Goal: Task Accomplishment & Management: Manage account settings

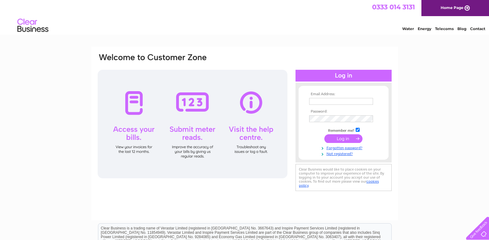
type input "treasurer@gdschurch.org.uk"
click at [340, 138] on input "submit" at bounding box center [343, 138] width 38 height 9
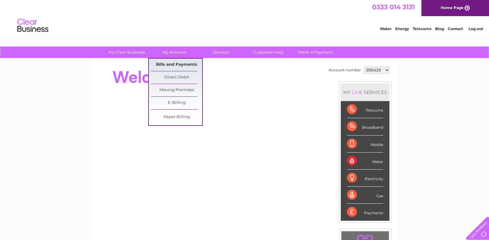
click at [182, 62] on link "Bills and Payments" at bounding box center [176, 65] width 51 height 12
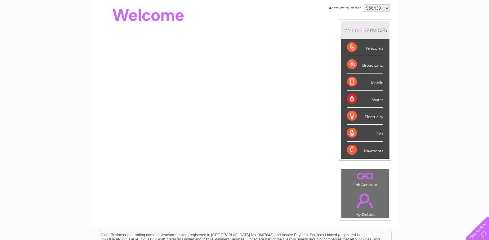
scroll to position [61, 0]
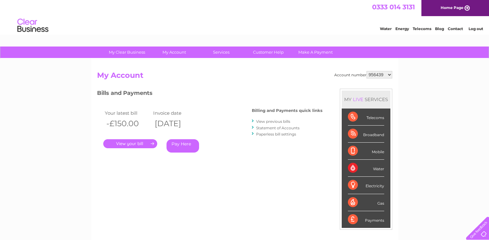
click at [273, 123] on link "View previous bills" at bounding box center [273, 121] width 34 height 5
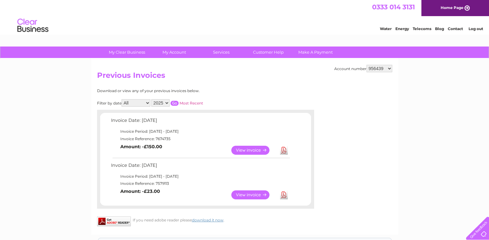
click at [377, 69] on select "956439 957433 1070491" at bounding box center [379, 68] width 26 height 7
select select "957433"
click at [366, 65] on select "956439 957433 1070491" at bounding box center [379, 68] width 26 height 7
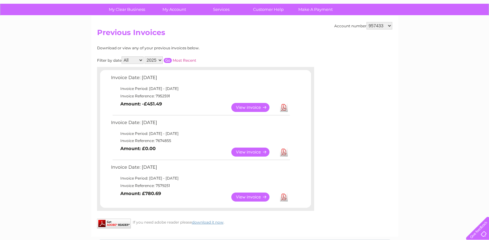
scroll to position [62, 0]
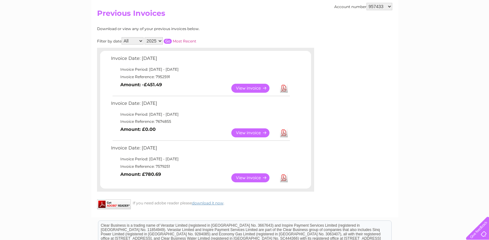
click at [254, 90] on link "View" at bounding box center [254, 88] width 46 height 9
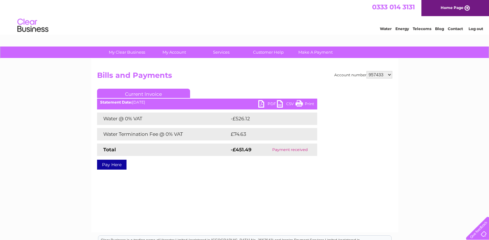
click at [270, 104] on link "PDF" at bounding box center [267, 104] width 19 height 9
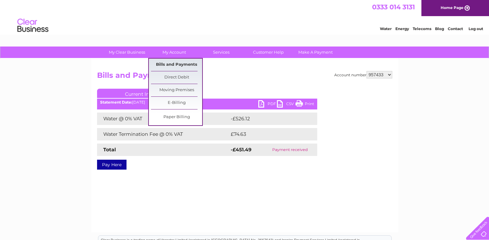
click at [175, 67] on link "Bills and Payments" at bounding box center [176, 65] width 51 height 12
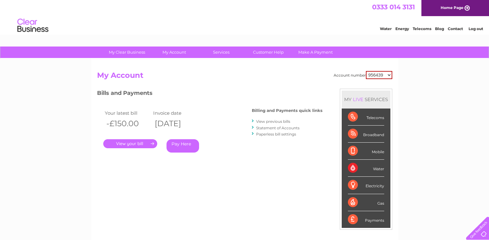
click at [374, 79] on select "956439 957433 1070491" at bounding box center [379, 75] width 26 height 8
select select "957433"
click at [366, 71] on select "956439 957433 1070491" at bounding box center [379, 75] width 26 height 8
click at [271, 123] on link "View previous bills" at bounding box center [273, 121] width 34 height 5
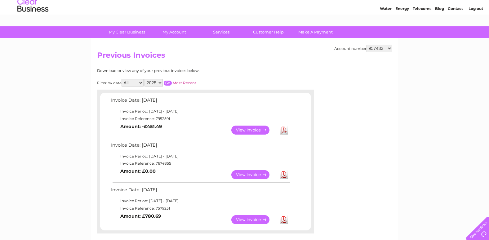
scroll to position [31, 0]
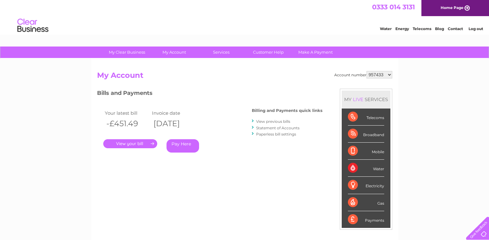
click at [268, 128] on link "Statement of Accounts" at bounding box center [277, 128] width 43 height 5
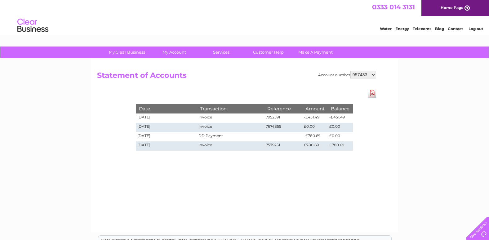
click at [367, 75] on select "956439 957433 1070491" at bounding box center [363, 74] width 26 height 7
click at [308, 91] on div "Date Transaction Reference Amount Balance 04/08/2025 Invoice 7952591 -£451.49 -…" at bounding box center [244, 121] width 248 height 65
click at [168, 65] on div "Account number 956439 957433 1070491 Statement of Accounts Download Pdf Date Tr…" at bounding box center [244, 146] width 307 height 174
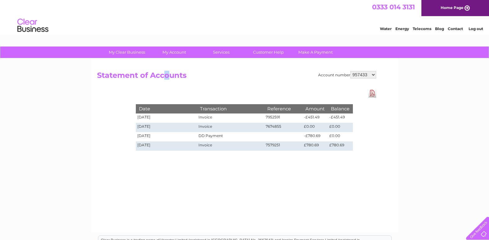
click at [372, 76] on select "956439 957433 1070491" at bounding box center [363, 74] width 26 height 7
select select "1070491"
click at [350, 71] on select "956439 957433 1070491" at bounding box center [363, 74] width 26 height 7
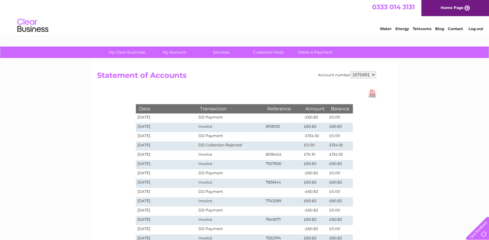
click at [286, 126] on td "8108125" at bounding box center [283, 127] width 38 height 9
click at [211, 126] on td "Invoice" at bounding box center [230, 127] width 67 height 9
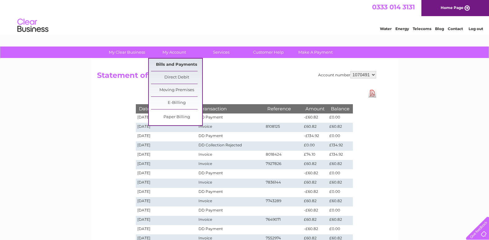
click at [179, 66] on link "Bills and Payments" at bounding box center [176, 65] width 51 height 12
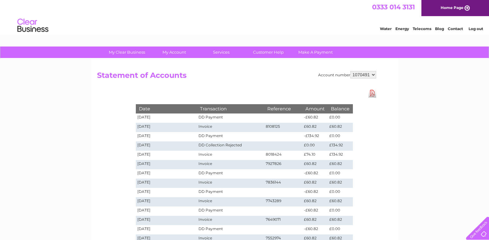
click at [191, 128] on td "09/09/2025" at bounding box center [166, 127] width 61 height 9
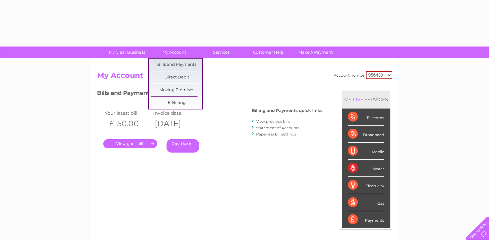
click at [181, 54] on link "My Account" at bounding box center [174, 52] width 51 height 11
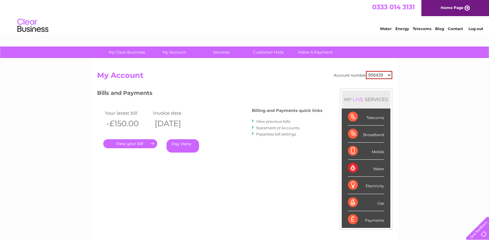
click at [229, 96] on h3 "Bills and Payments" at bounding box center [209, 94] width 225 height 11
click at [278, 122] on link "View previous bills" at bounding box center [273, 121] width 34 height 5
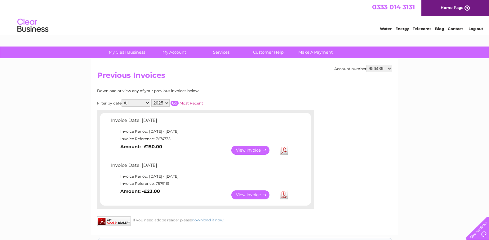
click at [381, 69] on select "956439 957433 1070491" at bounding box center [379, 68] width 26 height 7
select select "1070491"
click at [366, 65] on select "956439 957433 1070491" at bounding box center [379, 68] width 26 height 7
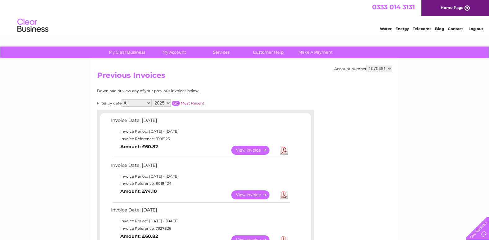
click at [243, 151] on link "View" at bounding box center [254, 150] width 46 height 9
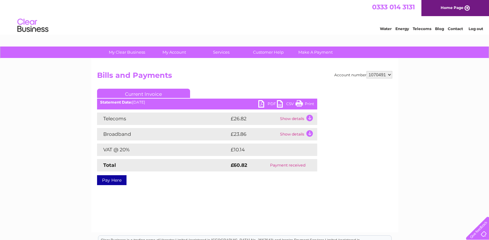
click at [263, 105] on link "PDF" at bounding box center [267, 104] width 19 height 9
click at [268, 104] on link "PDF" at bounding box center [267, 104] width 19 height 9
drag, startPoint x: 374, startPoint y: 68, endPoint x: 375, endPoint y: 73, distance: 6.0
click at [374, 68] on div "Account number 956439 957433 1070491 Bills and Payments Current Invoice PDF CSV…" at bounding box center [244, 146] width 307 height 174
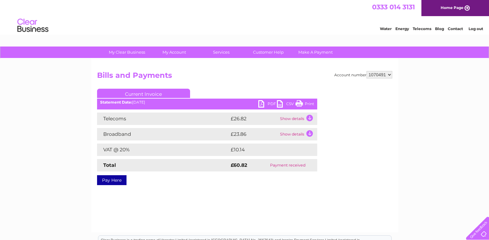
click at [375, 76] on select "956439 957433 1070491" at bounding box center [379, 74] width 26 height 7
select select "956439"
click at [366, 71] on select "956439 957433 1070491" at bounding box center [379, 74] width 26 height 7
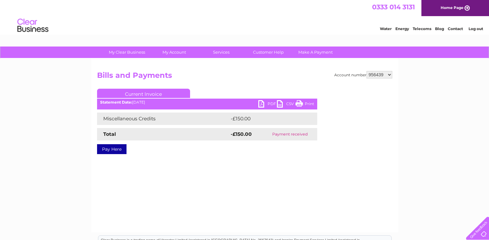
click at [479, 29] on link "Log out" at bounding box center [475, 28] width 15 height 5
